Goal: Information Seeking & Learning: Learn about a topic

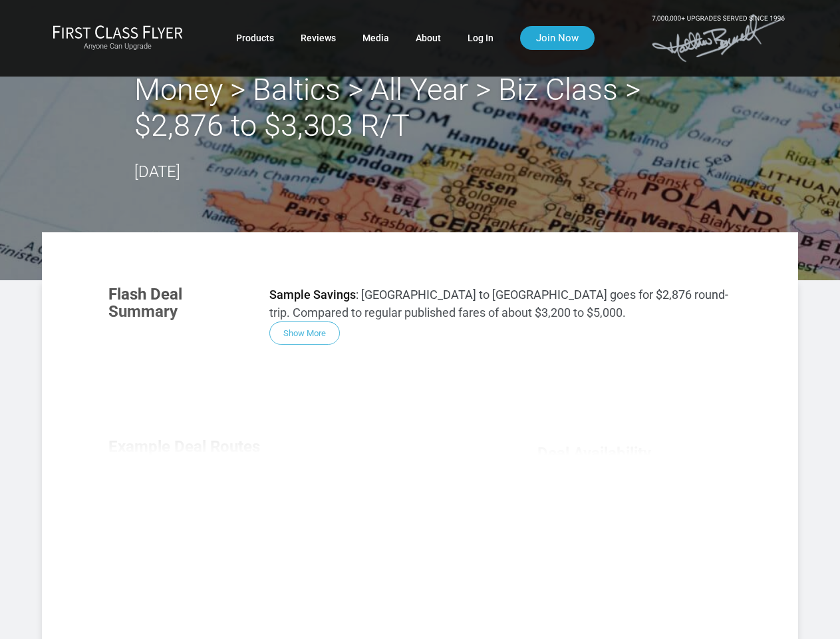
click at [420, 319] on div "Flash Deal Summary Sample Savings : [GEOGRAPHIC_DATA] to [GEOGRAPHIC_DATA] goes…" at bounding box center [420, 460] width 650 height 376
click at [420, 435] on div "Flash Deal Summary Sample Savings : [GEOGRAPHIC_DATA] to [GEOGRAPHIC_DATA] goes…" at bounding box center [420, 460] width 650 height 376
click at [305, 333] on div "Flash Deal Summary Sample Savings : [GEOGRAPHIC_DATA] to [GEOGRAPHIC_DATA] goes…" at bounding box center [420, 460] width 650 height 376
click at [189, 503] on div "Flash Deal Summary Sample Savings : [GEOGRAPHIC_DATA] to [GEOGRAPHIC_DATA] goes…" at bounding box center [420, 460] width 650 height 376
click at [298, 502] on div "Flash Deal Summary Sample Savings : [GEOGRAPHIC_DATA] to [GEOGRAPHIC_DATA] goes…" at bounding box center [420, 460] width 650 height 376
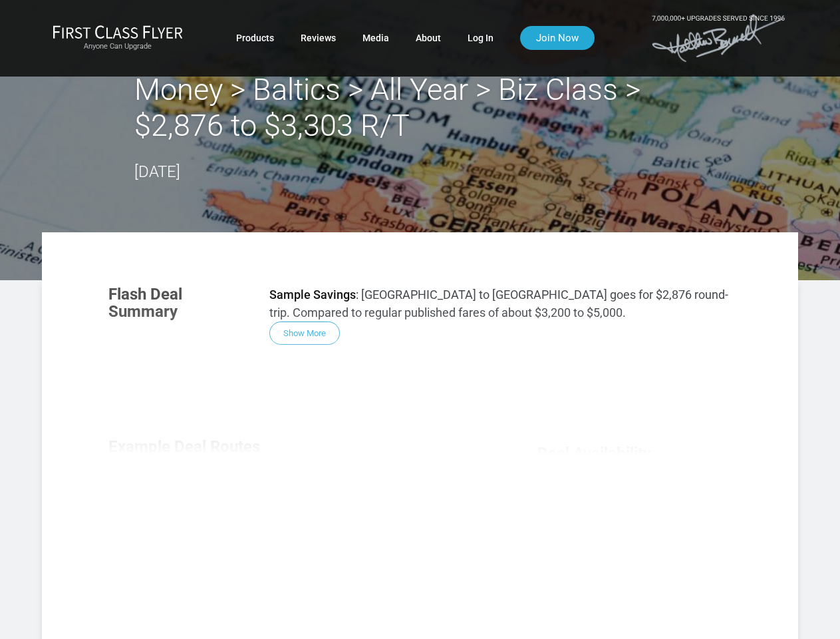
click at [407, 503] on div "Flash Deal Summary Sample Savings : [GEOGRAPHIC_DATA] to [GEOGRAPHIC_DATA] goes…" at bounding box center [420, 460] width 650 height 376
click at [297, 590] on div "Flash Deal Summary Sample Savings : [GEOGRAPHIC_DATA] to [GEOGRAPHIC_DATA] goes…" at bounding box center [420, 460] width 650 height 376
click at [298, 590] on div "Flash Deal Summary Sample Savings : [GEOGRAPHIC_DATA] to [GEOGRAPHIC_DATA] goes…" at bounding box center [420, 460] width 650 height 376
click at [635, 574] on div "Flash Deal Summary Sample Savings : [GEOGRAPHIC_DATA] to [GEOGRAPHIC_DATA] goes…" at bounding box center [420, 460] width 650 height 376
